Goal: Check status: Check status

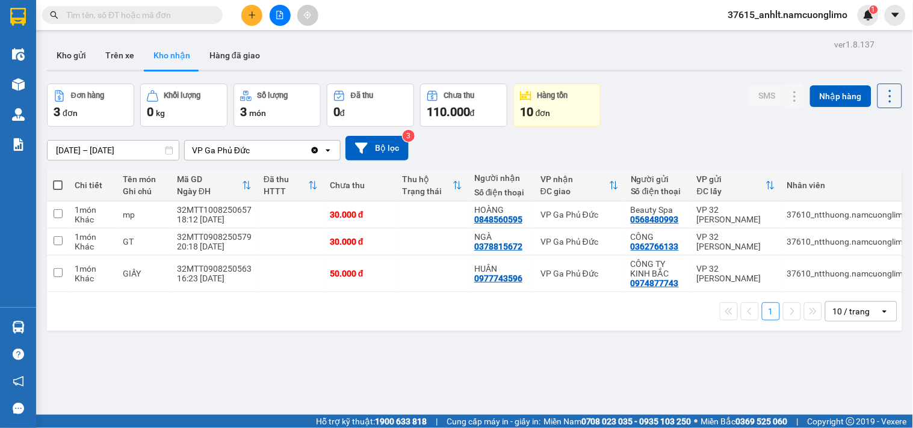
click at [285, 348] on div "ver 1.8.137 Kho gửi Trên xe Kho nhận Hàng đã giao Đơn hàng 3 đơn Khối lượng 0 k…" at bounding box center [474, 250] width 864 height 428
drag, startPoint x: 60, startPoint y: 179, endPoint x: 64, endPoint y: 200, distance: 20.9
click at [61, 179] on label at bounding box center [58, 185] width 10 height 12
click at [58, 179] on input "checkbox" at bounding box center [58, 179] width 0 height 0
checkbox input "true"
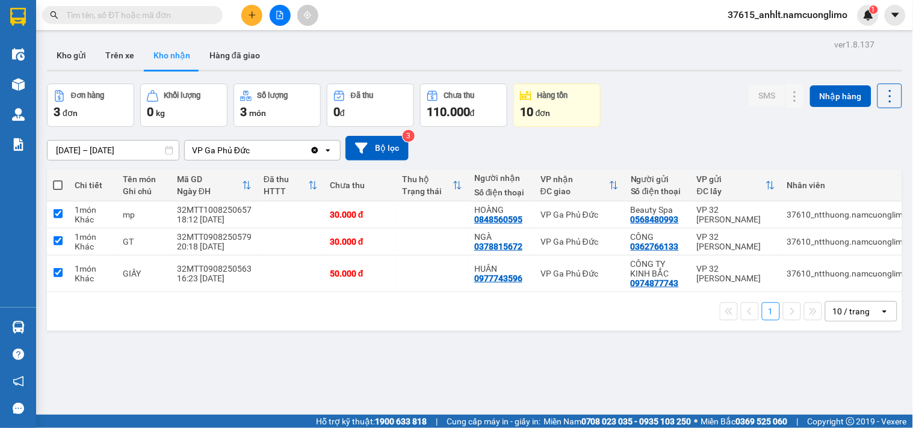
checkbox input "true"
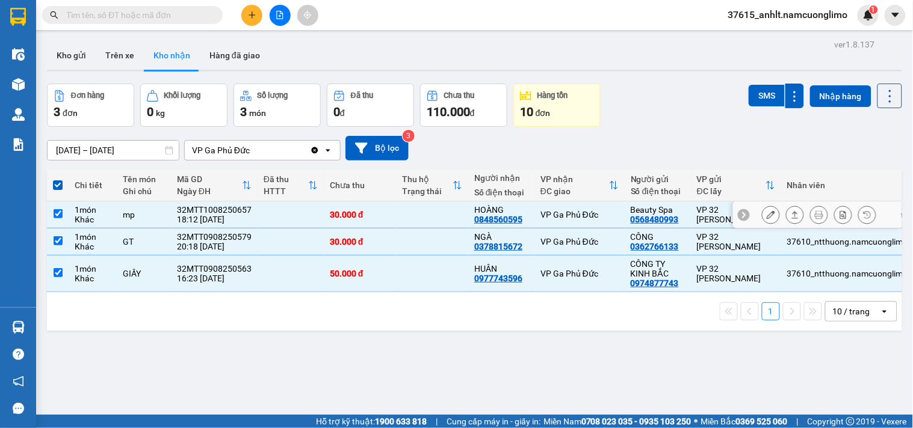
click at [58, 217] on input "checkbox" at bounding box center [58, 213] width 9 height 9
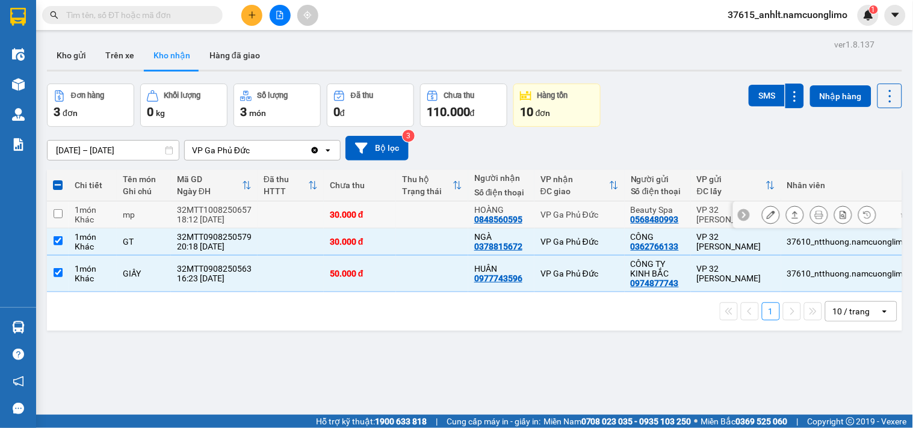
click at [56, 211] on input "checkbox" at bounding box center [58, 213] width 9 height 9
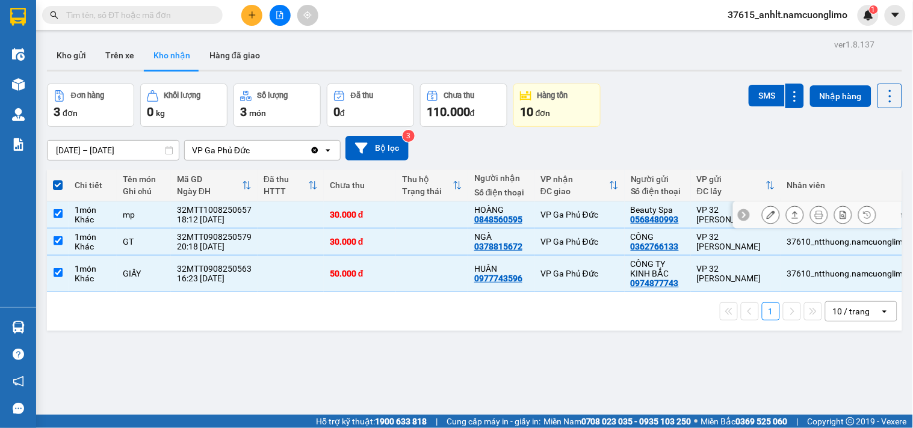
click at [56, 214] on input "checkbox" at bounding box center [58, 213] width 9 height 9
checkbox input "false"
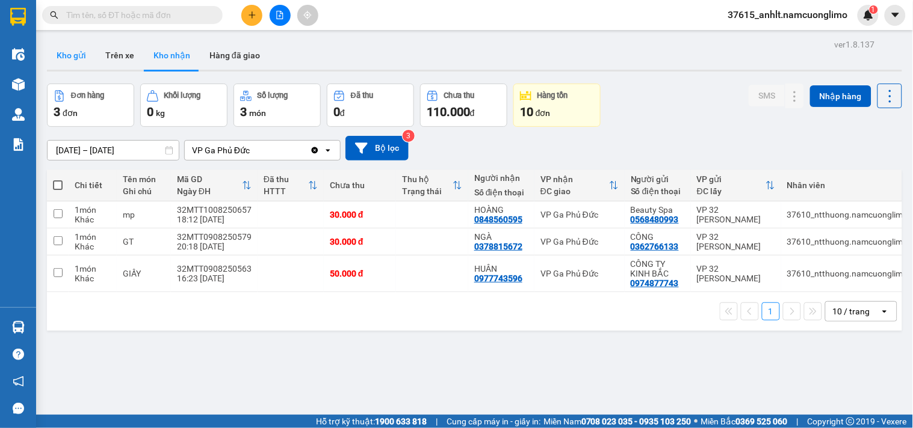
click at [69, 55] on button "Kho gửi" at bounding box center [71, 55] width 49 height 29
